Goal: Information Seeking & Learning: Learn about a topic

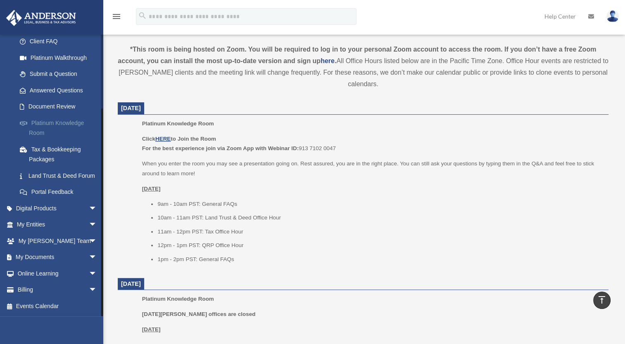
scroll to position [269, 0]
click at [45, 275] on link "Online Learning arrow_drop_down" at bounding box center [58, 273] width 104 height 17
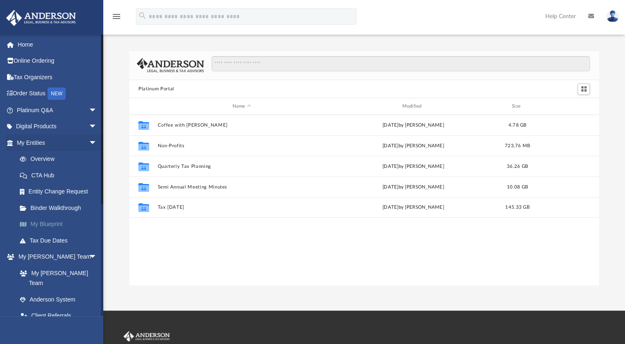
scroll to position [181, 462]
click at [61, 182] on link "CTA Hub" at bounding box center [61, 175] width 98 height 17
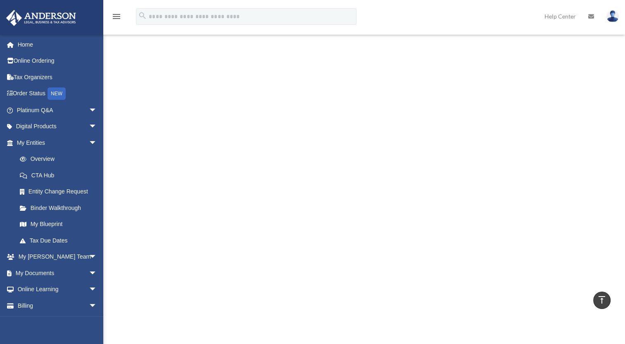
scroll to position [244, 0]
click at [89, 113] on span "arrow_drop_down" at bounding box center [97, 110] width 17 height 17
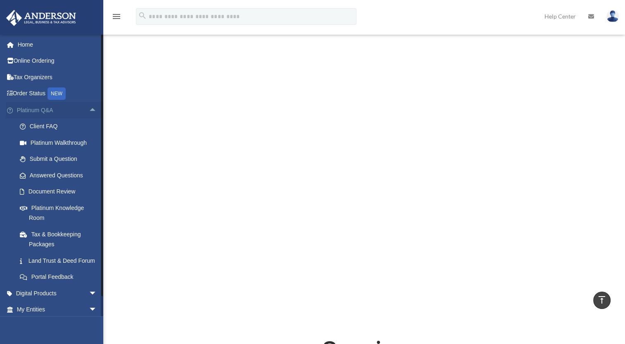
click at [89, 108] on span "arrow_drop_up" at bounding box center [97, 110] width 17 height 17
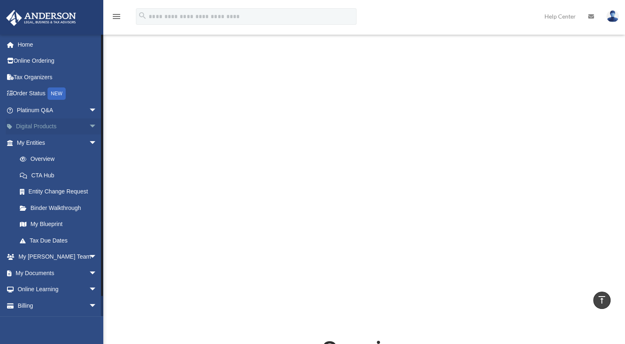
click at [89, 123] on span "arrow_drop_down" at bounding box center [97, 127] width 17 height 17
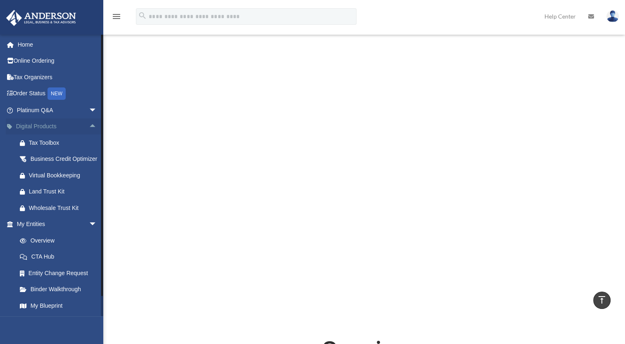
click at [89, 126] on span "arrow_drop_up" at bounding box center [97, 127] width 17 height 17
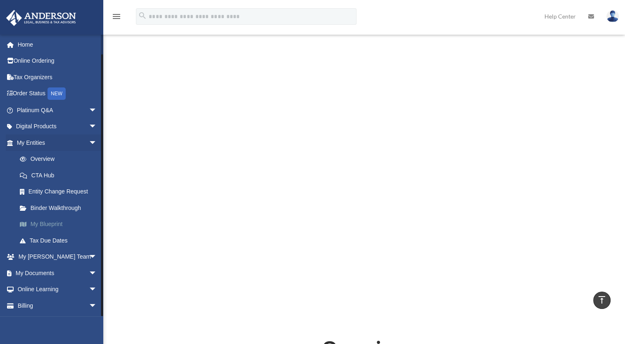
scroll to position [15, 0]
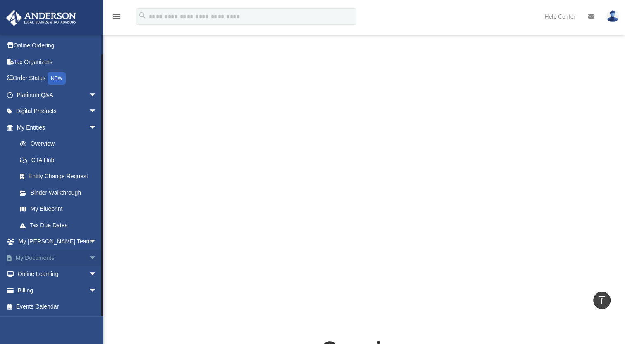
click at [89, 260] on span "arrow_drop_down" at bounding box center [97, 258] width 17 height 17
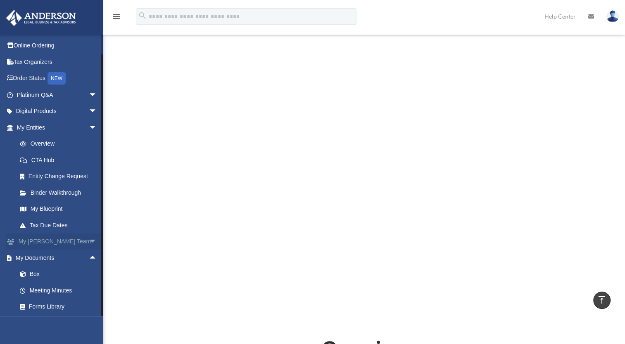
click at [89, 244] on span "arrow_drop_down" at bounding box center [97, 242] width 17 height 17
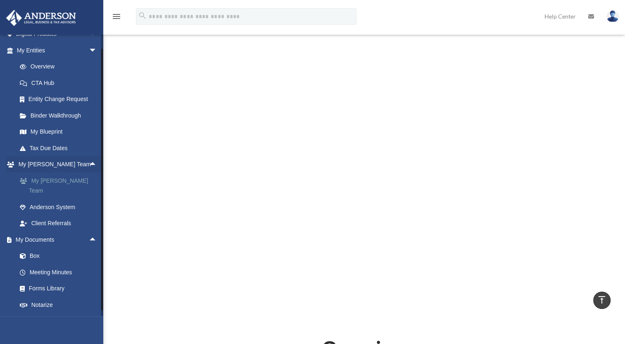
scroll to position [130, 0]
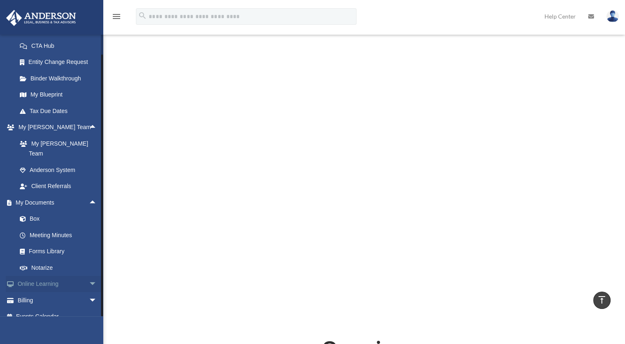
click at [89, 276] on span "arrow_drop_down" at bounding box center [97, 284] width 17 height 17
click at [57, 309] on link "Video Training" at bounding box center [61, 317] width 98 height 17
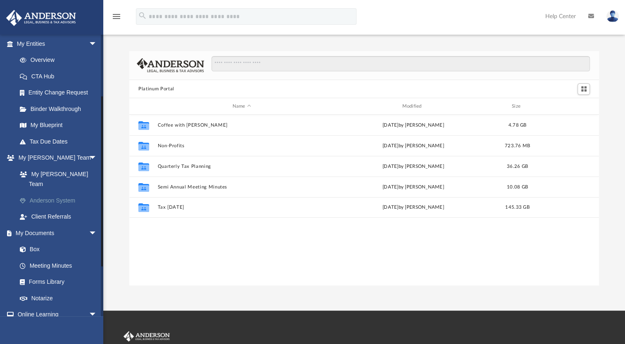
scroll to position [178, 0]
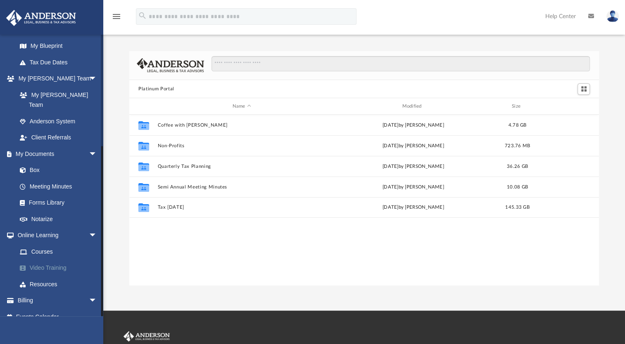
click at [49, 260] on link "Video Training" at bounding box center [61, 268] width 98 height 17
click at [46, 244] on link "Courses" at bounding box center [61, 252] width 98 height 17
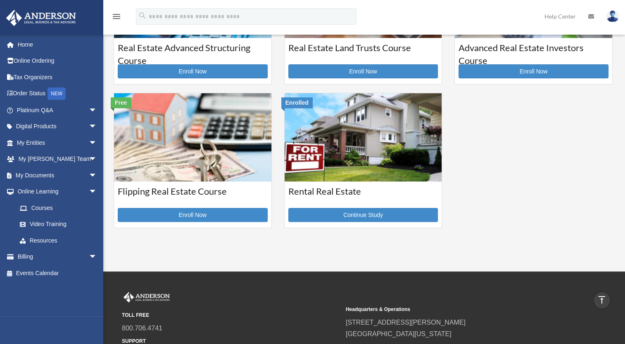
scroll to position [210, 0]
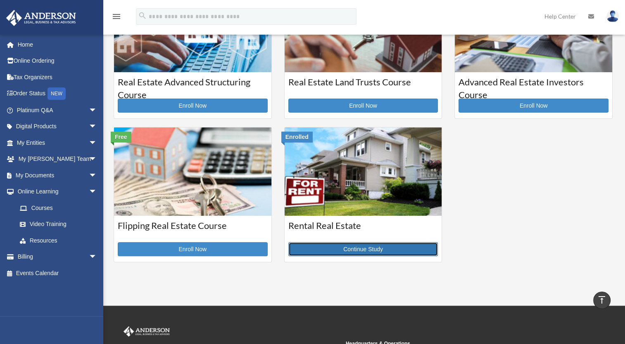
click at [355, 245] on link "Continue Study" at bounding box center [363, 249] width 150 height 14
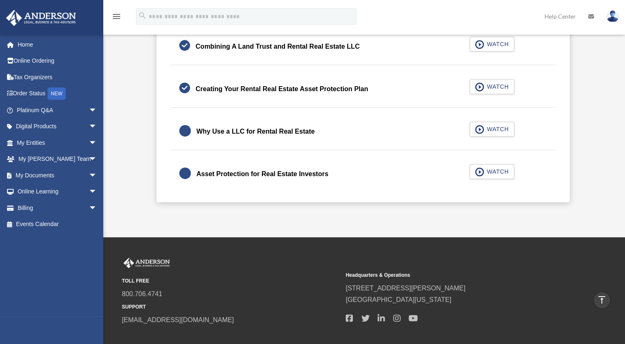
scroll to position [336, 0]
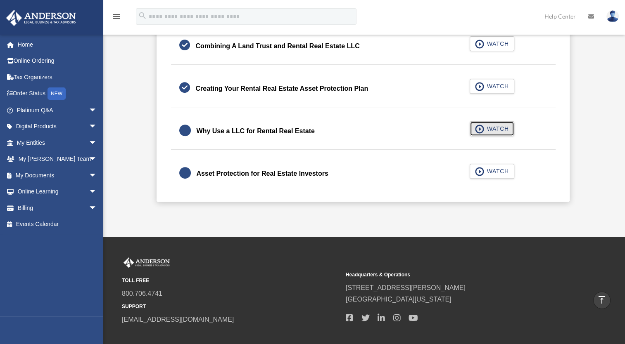
click at [488, 128] on span "WATCH" at bounding box center [496, 129] width 24 height 8
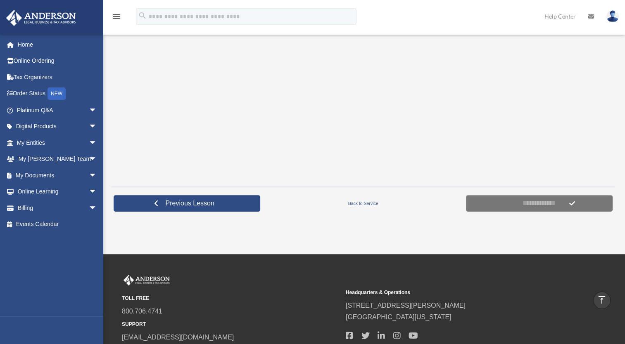
scroll to position [129, 0]
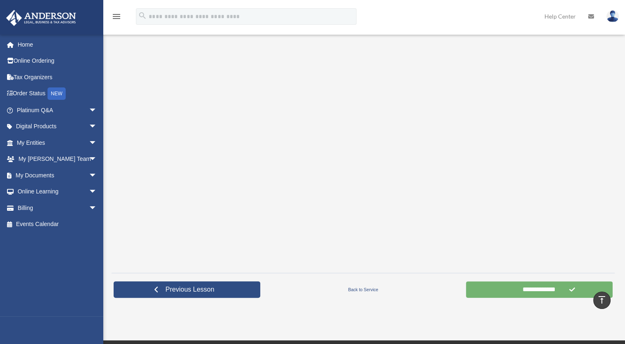
click at [562, 294] on input "**********" at bounding box center [539, 290] width 147 height 17
click at [543, 288] on input "**********" at bounding box center [539, 290] width 147 height 17
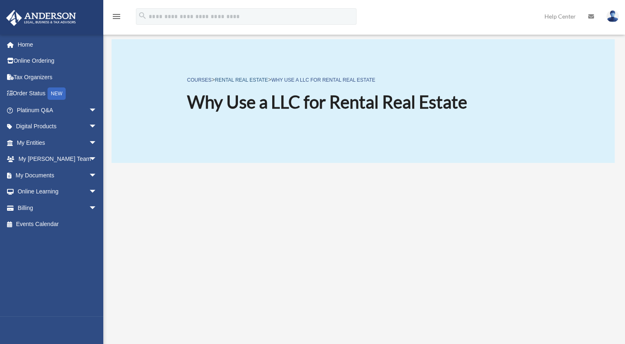
click at [253, 79] on link "Rental Real Estate" at bounding box center [241, 80] width 53 height 6
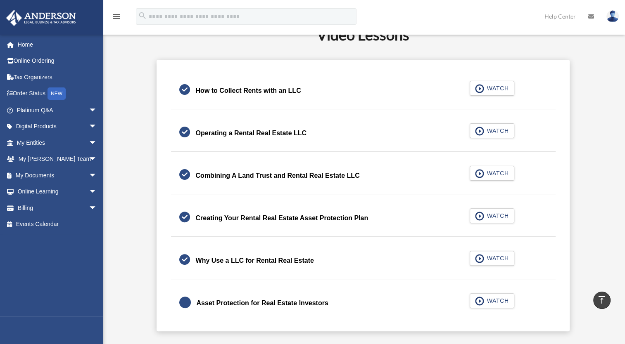
scroll to position [206, 0]
click at [89, 190] on span "arrow_drop_down" at bounding box center [97, 192] width 17 height 17
